Goal: Transaction & Acquisition: Book appointment/travel/reservation

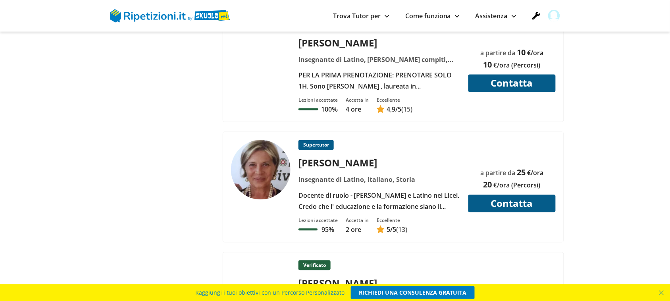
scroll to position [2182, 0]
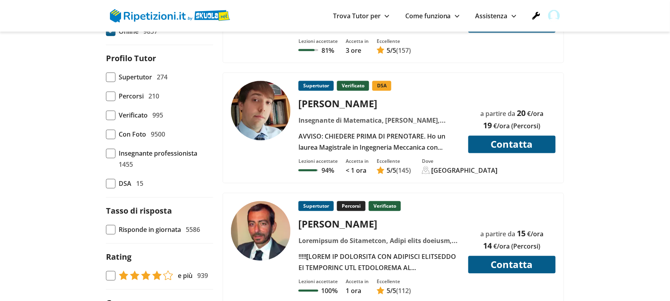
scroll to position [397, 0]
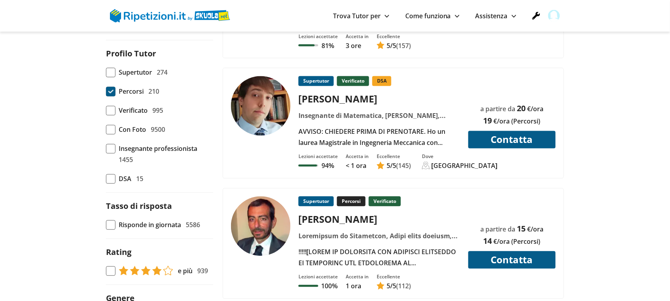
click at [107, 95] on span at bounding box center [111, 92] width 10 height 10
click at [106, 92] on input "Percorsi 210" at bounding box center [106, 92] width 0 height 0
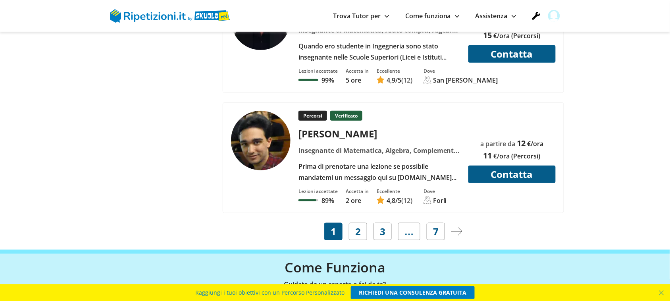
scroll to position [3670, 0]
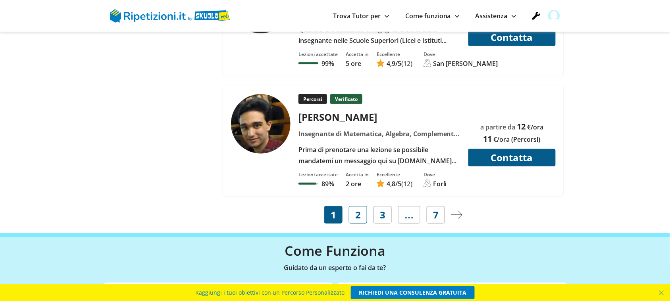
click at [358, 219] on span "2" at bounding box center [358, 214] width 6 height 11
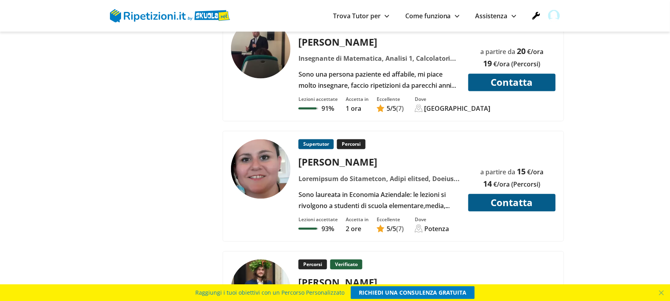
scroll to position [2232, 0]
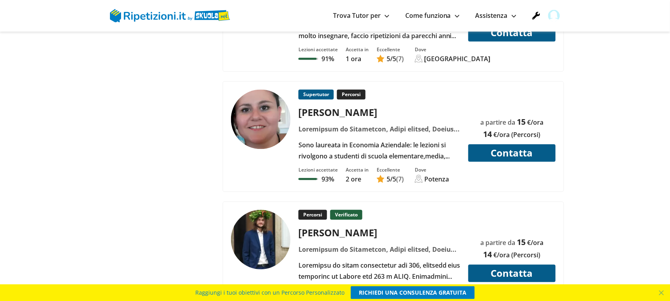
click at [268, 122] on img at bounding box center [261, 120] width 60 height 60
